Goal: Task Accomplishment & Management: Complete application form

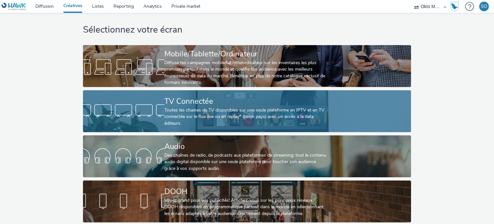
scroll to position [13, 0]
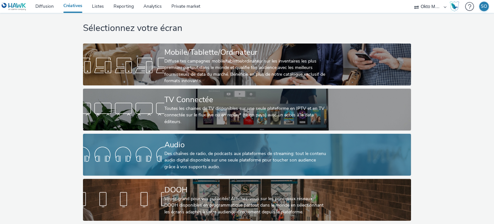
click at [175, 150] on div "Des chaînes de radio, de podcasts aux plateformes de streaming: tout le contenu…" at bounding box center [245, 160] width 163 height 20
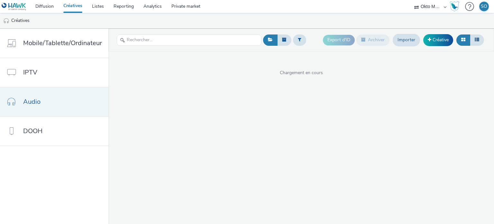
click at [61, 98] on link "Audio" at bounding box center [54, 101] width 108 height 29
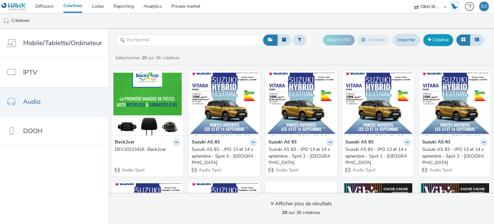
click at [443, 42] on link "Créative" at bounding box center [438, 40] width 30 height 12
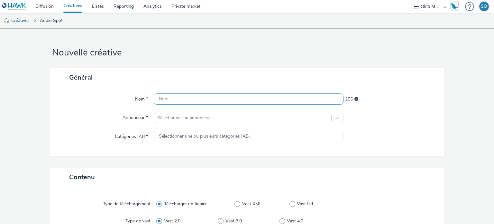
click at [263, 101] on input "text" at bounding box center [248, 98] width 189 height 11
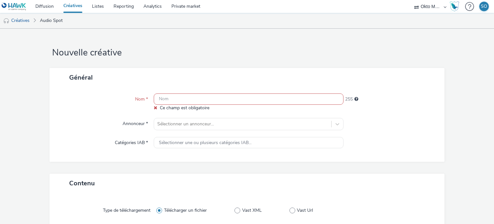
click at [193, 98] on input "text" at bounding box center [248, 98] width 189 height 11
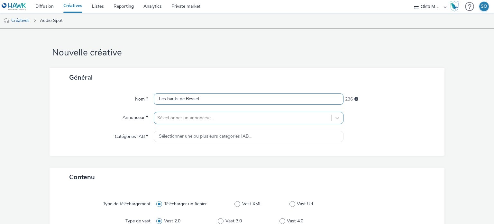
type input "Les hauts de Besset"
click at [192, 119] on div "Sélectionner un annonceur..." at bounding box center [248, 118] width 189 height 12
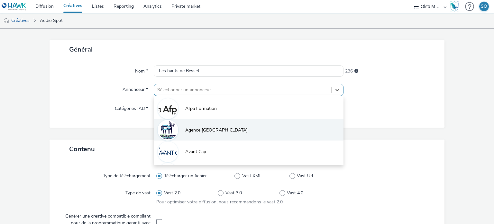
click at [205, 135] on li "Agence [GEOGRAPHIC_DATA]" at bounding box center [248, 130] width 189 height 22
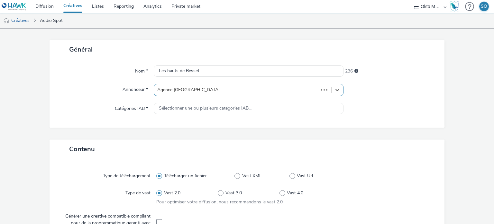
type input "http://hbesset.fr"
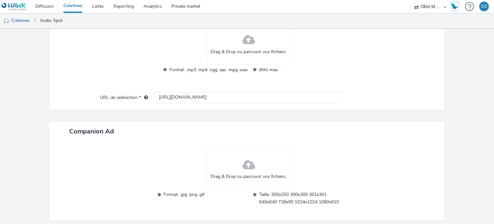
scroll to position [225, 0]
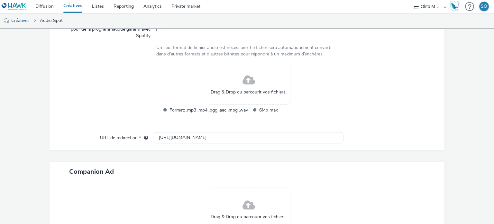
click at [242, 84] on span at bounding box center [248, 80] width 13 height 17
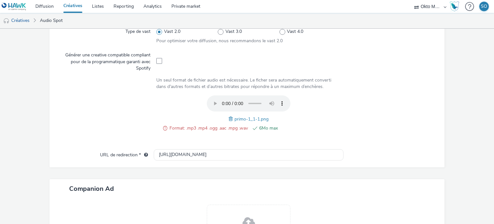
scroll to position [193, 0]
click at [229, 116] on span at bounding box center [232, 118] width 6 height 7
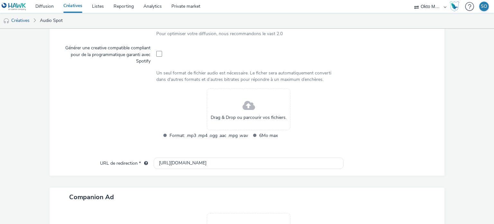
scroll to position [225, 0]
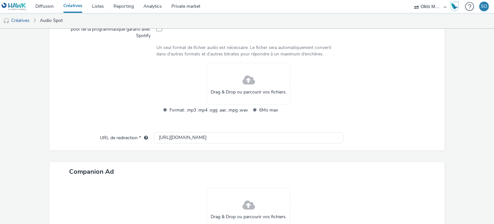
click at [229, 87] on div "Drag & Drop ou parcourir vos fichiers." at bounding box center [249, 84] width 84 height 42
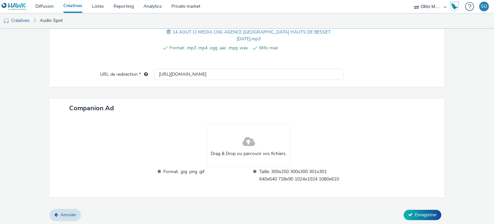
scroll to position [262, 0]
click at [243, 144] on span at bounding box center [248, 140] width 13 height 17
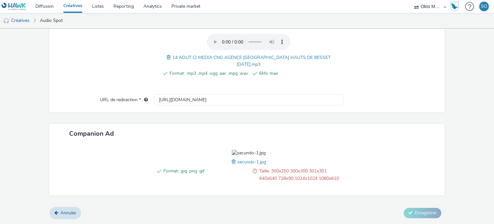
scroll to position [271, 0]
click at [237, 163] on span "secundo-1.jpg" at bounding box center [251, 162] width 29 height 6
click at [232, 159] on span at bounding box center [235, 161] width 6 height 7
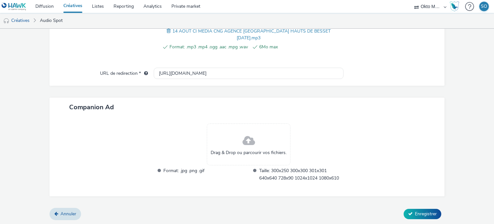
click at [243, 132] on span at bounding box center [248, 140] width 13 height 17
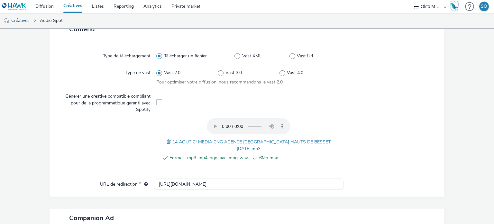
scroll to position [271, 0]
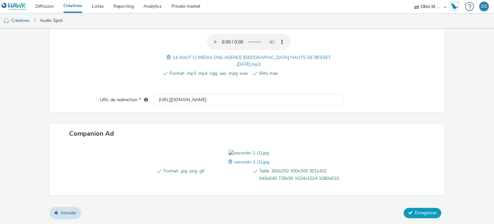
click at [408, 214] on icon at bounding box center [410, 212] width 5 height 5
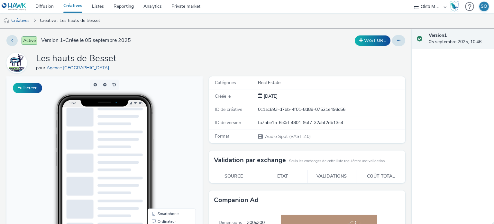
click at [74, 7] on link "Créatives" at bounding box center [73, 6] width 29 height 13
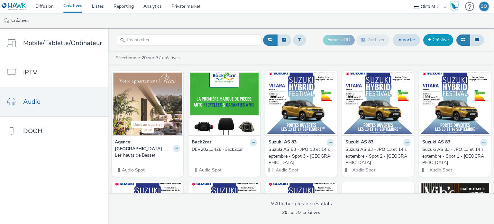
click at [441, 40] on link "Créative" at bounding box center [438, 40] width 30 height 12
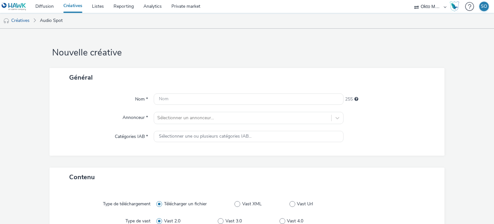
click at [229, 105] on div at bounding box center [248, 99] width 189 height 12
click at [225, 101] on input "text" at bounding box center [248, 98] width 189 height 11
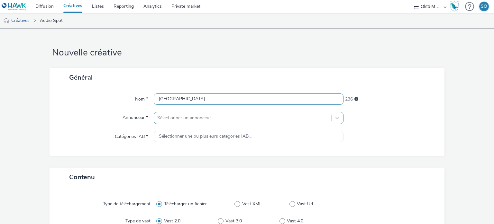
type input "Les Hauts de Besset"
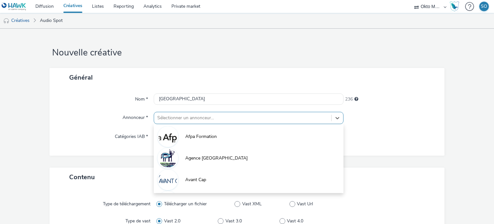
click at [189, 118] on div "option Afpa Formation focused, 1 of 10. 10 results available. Use Up and Down t…" at bounding box center [248, 118] width 189 height 12
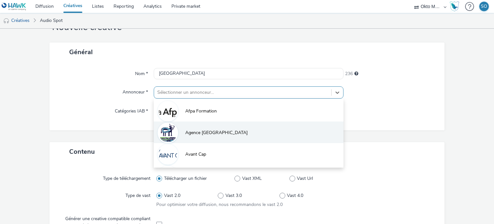
scroll to position [28, 0]
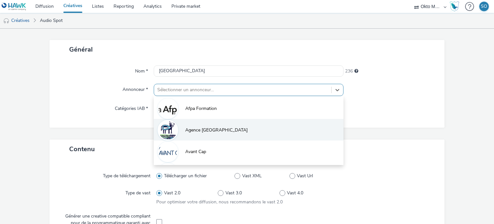
click at [197, 128] on span "Agence Buenos Aires" at bounding box center [216, 130] width 62 height 6
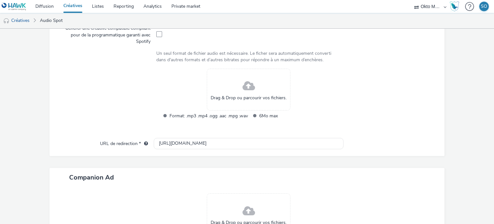
scroll to position [221, 0]
click at [223, 91] on div "Drag & Drop ou parcourir vos fichiers." at bounding box center [249, 88] width 84 height 42
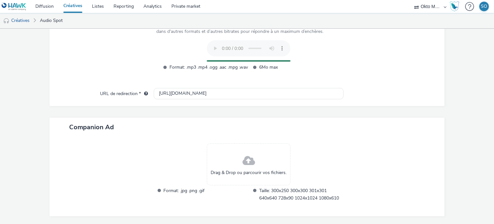
scroll to position [268, 0]
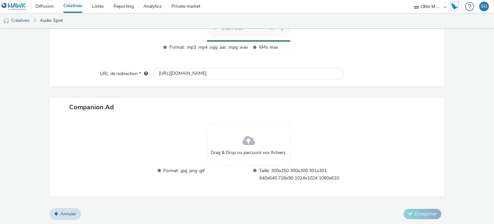
click at [218, 137] on div "Drag & Drop ou parcourir vos fichiers." at bounding box center [249, 144] width 84 height 42
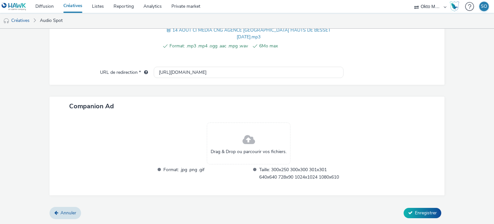
scroll to position [250, 0]
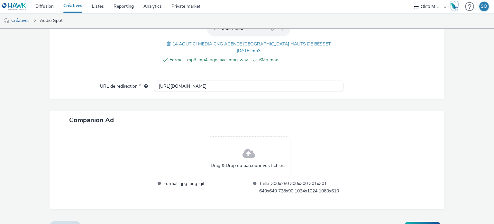
click at [253, 151] on div "Drag & Drop ou parcourir vos fichiers." at bounding box center [249, 157] width 84 height 42
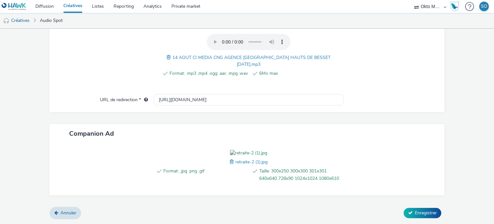
scroll to position [271, 0]
click at [408, 211] on icon at bounding box center [410, 212] width 5 height 5
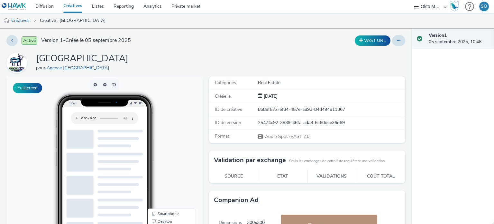
click at [78, 7] on link "Créatives" at bounding box center [73, 6] width 29 height 13
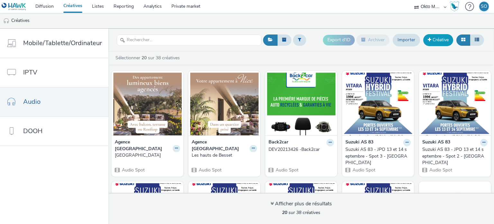
click at [438, 41] on link "Créative" at bounding box center [438, 40] width 30 height 12
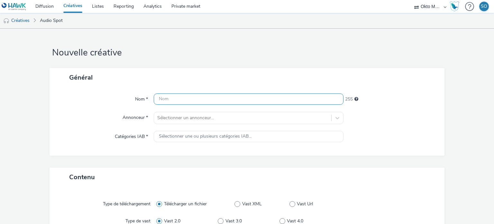
click at [176, 99] on input "text" at bounding box center [248, 98] width 189 height 11
type input "Les Hauts de Besset"
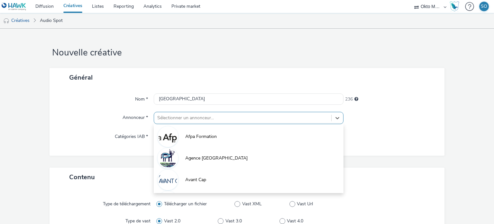
click at [181, 118] on div "option Afpa Formation focused, 1 of 10. 10 results available. Use Up and Down t…" at bounding box center [248, 118] width 189 height 12
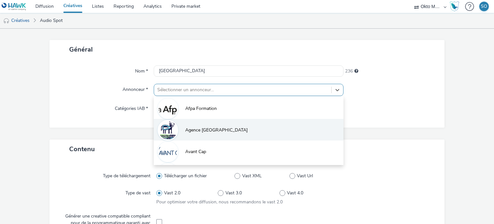
click at [179, 136] on li "Agence Buenos Aires" at bounding box center [248, 130] width 189 height 22
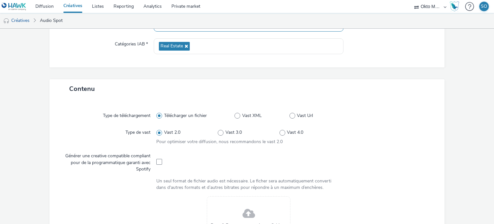
scroll to position [189, 0]
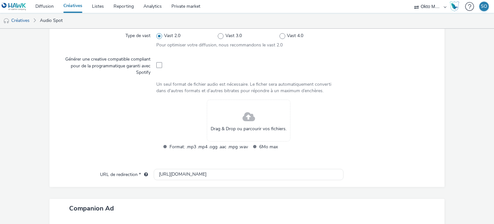
click at [221, 129] on span "Drag & Drop ou parcourir vos fichiers." at bounding box center [249, 128] width 76 height 6
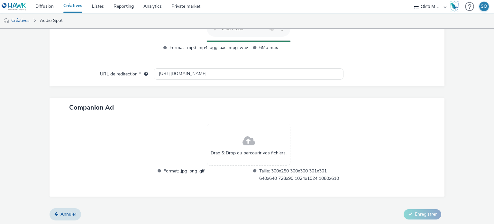
scroll to position [268, 0]
click at [225, 139] on div "Drag & Drop ou parcourir vos fichiers." at bounding box center [249, 144] width 84 height 42
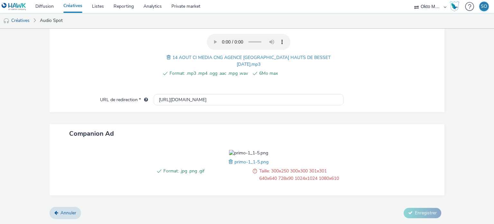
click at [224, 183] on div "Format: .jpg .png .gif Taille: 300x250 300x300 301x301 640x640 728x90 1024x1024…" at bounding box center [248, 169] width 189 height 39
click at [229, 165] on span at bounding box center [232, 161] width 6 height 7
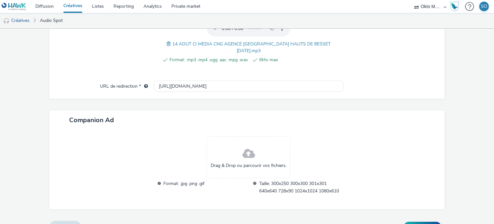
click at [238, 150] on div "Drag & Drop ou parcourir vos fichiers." at bounding box center [249, 157] width 84 height 42
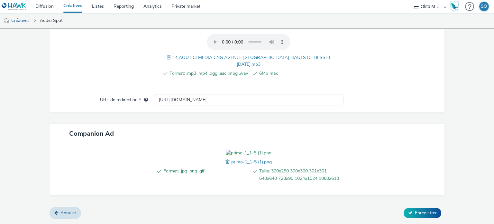
scroll to position [271, 0]
click at [415, 214] on span "Enregistrer" at bounding box center [426, 212] width 22 height 6
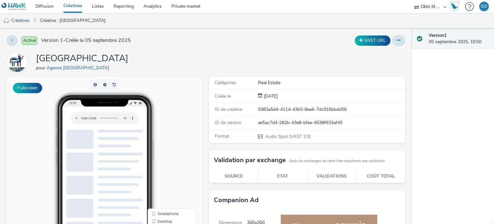
click at [68, 5] on link "Créatives" at bounding box center [73, 6] width 29 height 13
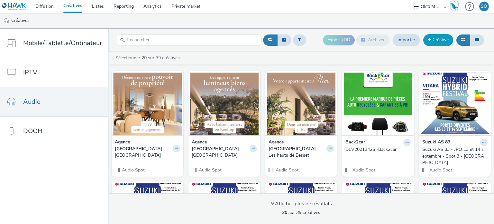
click at [445, 41] on link "Créative" at bounding box center [438, 40] width 30 height 12
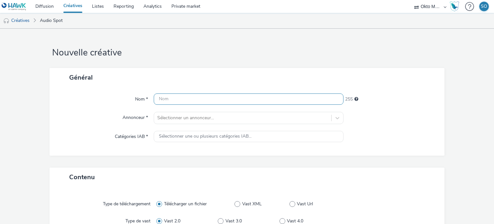
click at [238, 96] on input "text" at bounding box center [248, 98] width 189 height 11
type input "Les Hauts de Besset"
click at [197, 119] on div "Sélectionner un annonceur..." at bounding box center [248, 118] width 189 height 12
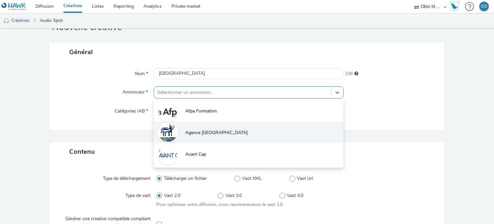
scroll to position [28, 0]
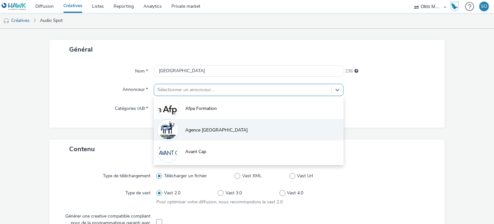
click at [185, 133] on span "Agence Buenos Aires" at bounding box center [216, 130] width 62 height 6
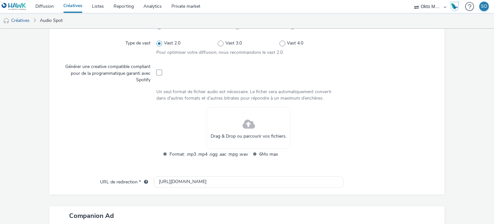
scroll to position [189, 0]
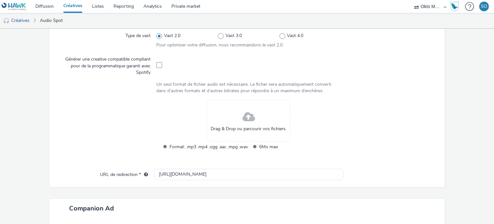
click at [249, 122] on span at bounding box center [248, 116] width 13 height 17
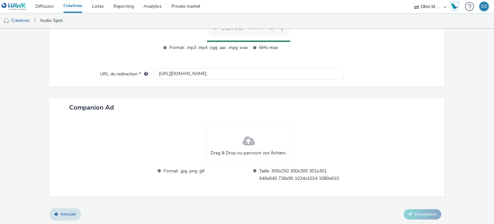
scroll to position [268, 0]
click at [239, 141] on div "Drag & Drop ou parcourir vos fichiers." at bounding box center [249, 144] width 84 height 42
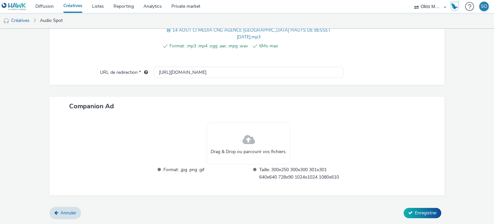
scroll to position [250, 0]
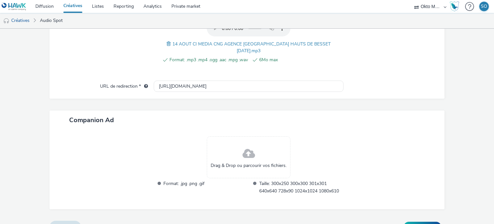
click at [231, 146] on div "Drag & Drop ou parcourir vos fichiers." at bounding box center [249, 157] width 84 height 42
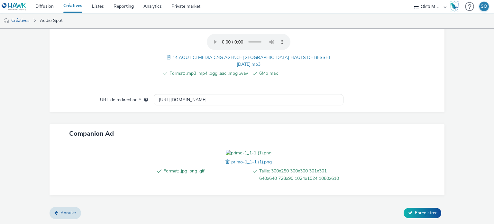
scroll to position [271, 0]
click at [427, 216] on button "Enregistrer" at bounding box center [423, 212] width 38 height 10
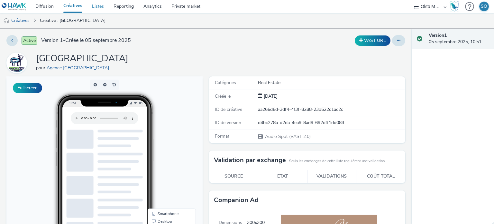
click at [101, 8] on link "Listes" at bounding box center [98, 6] width 22 height 13
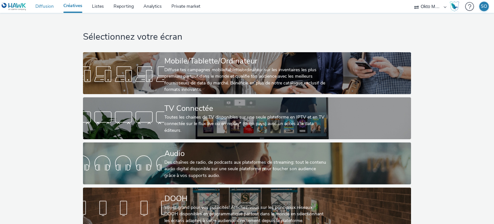
click at [44, 4] on link "Diffusion" at bounding box center [45, 6] width 28 height 13
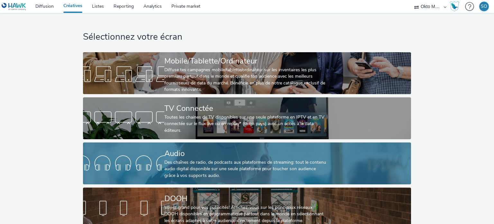
click at [172, 163] on div "Des chaînes de radio, de podcasts aux plateformes de streaming: tout le contenu…" at bounding box center [245, 169] width 163 height 20
click at [182, 155] on div "Audio" at bounding box center [245, 153] width 163 height 11
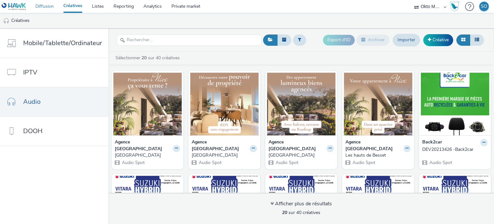
click at [42, 10] on link "Diffusion" at bounding box center [45, 6] width 28 height 13
